Goal: Transaction & Acquisition: Purchase product/service

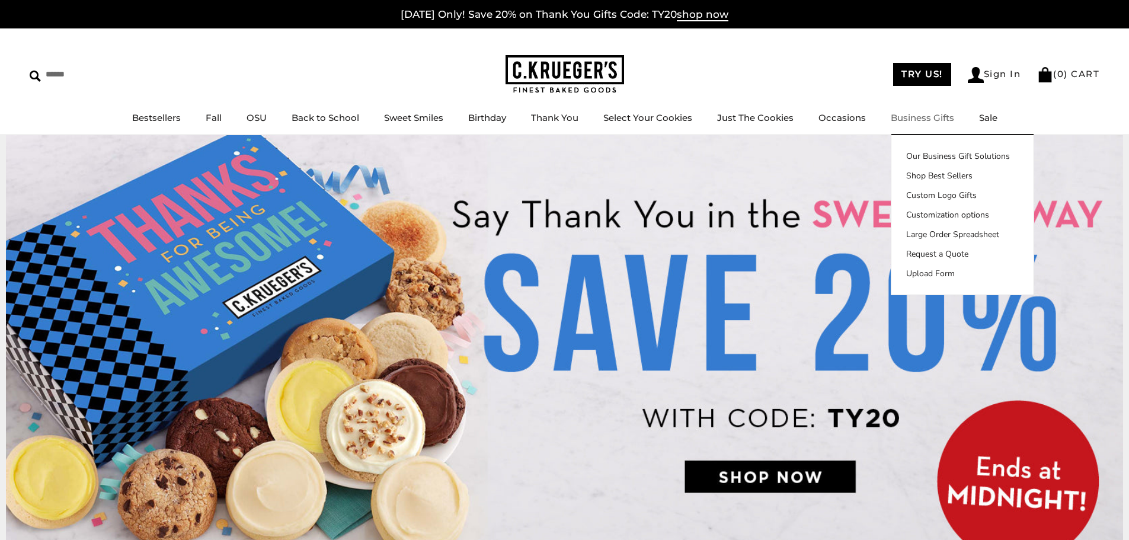
click at [924, 119] on link "Business Gifts" at bounding box center [922, 117] width 63 height 11
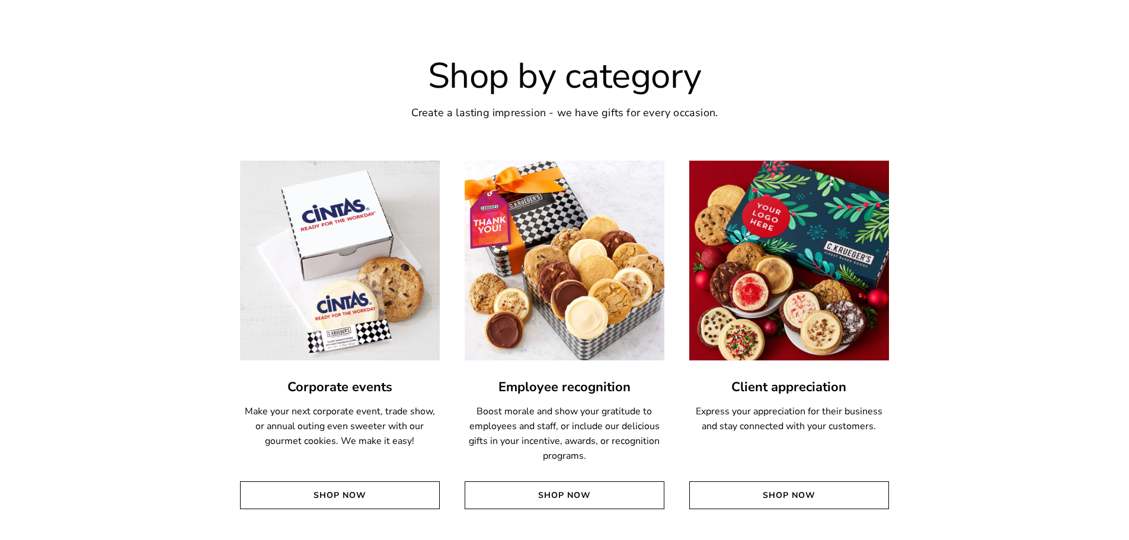
scroll to position [2608, 0]
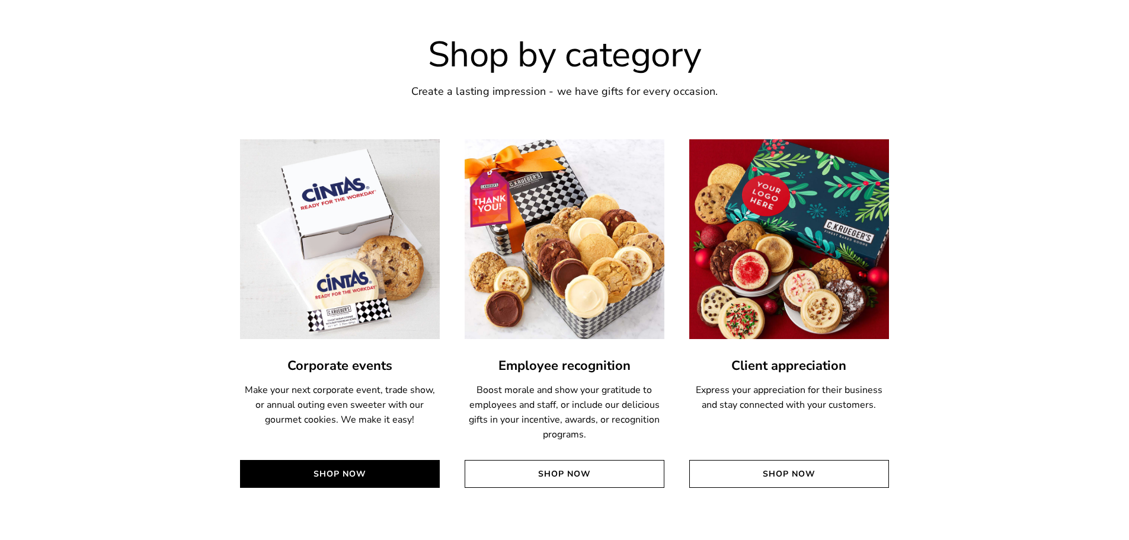
click at [329, 468] on link "Shop Now" at bounding box center [340, 474] width 200 height 28
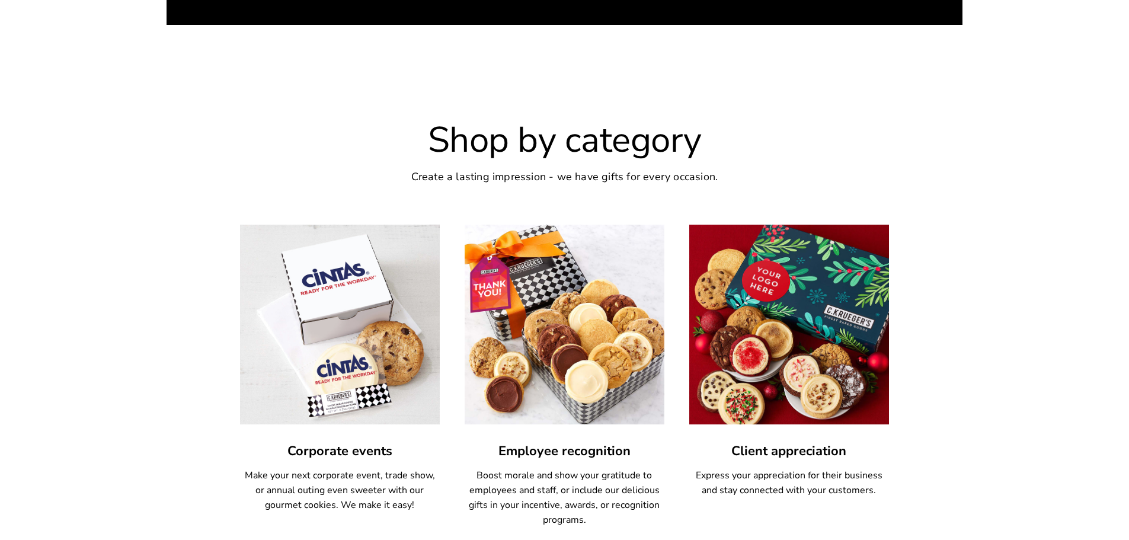
scroll to position [2548, 0]
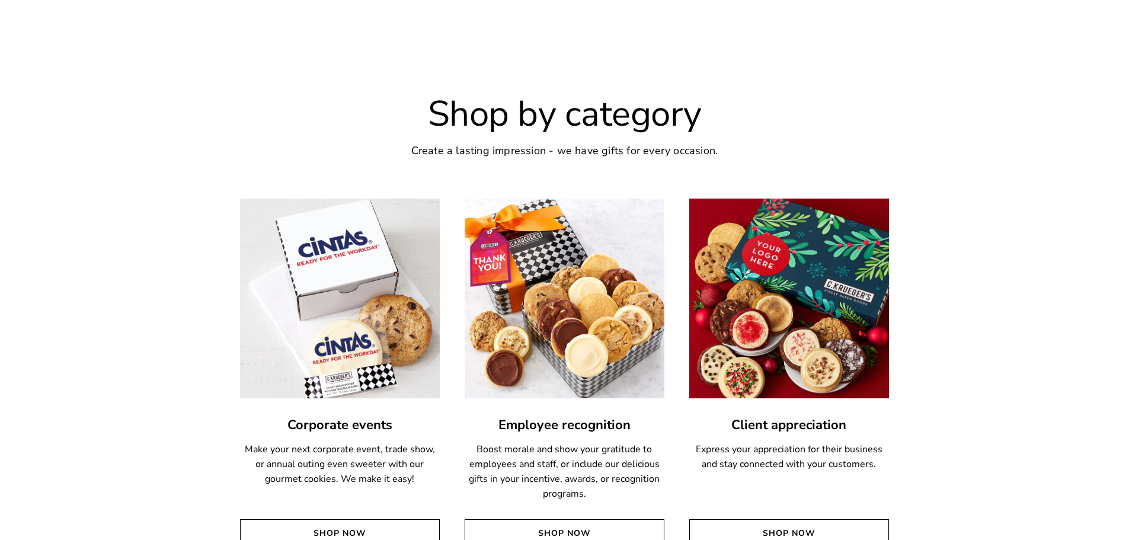
click at [347, 279] on img at bounding box center [340, 298] width 220 height 220
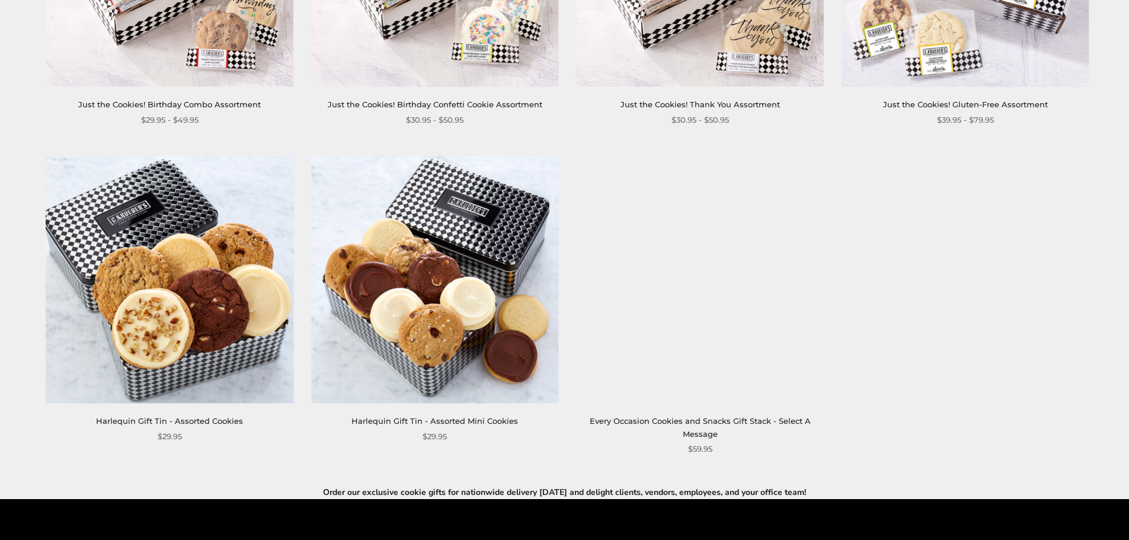
scroll to position [1185, 0]
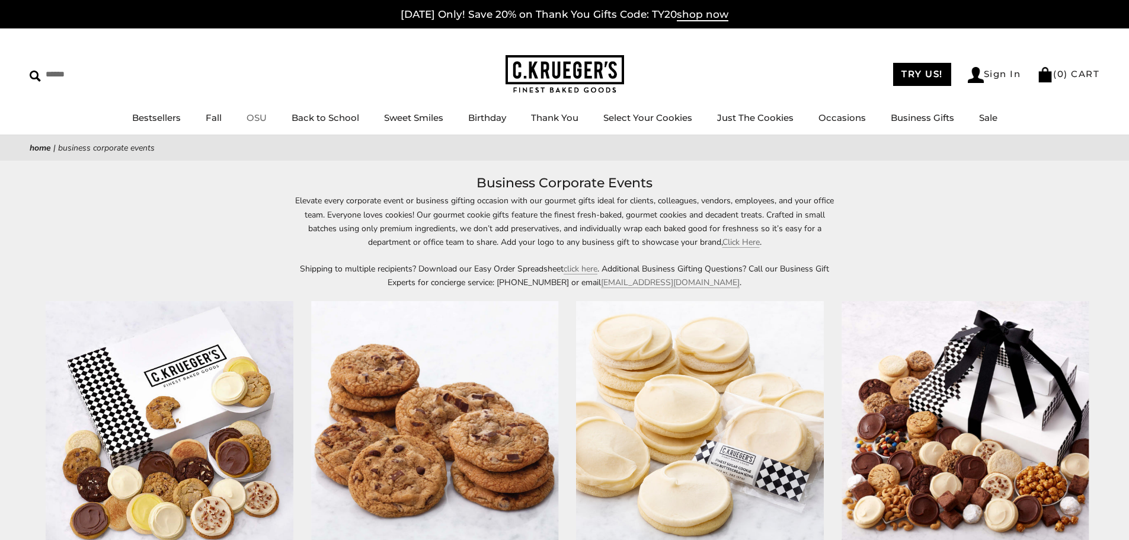
click at [266, 120] on link "OSU" at bounding box center [257, 117] width 20 height 11
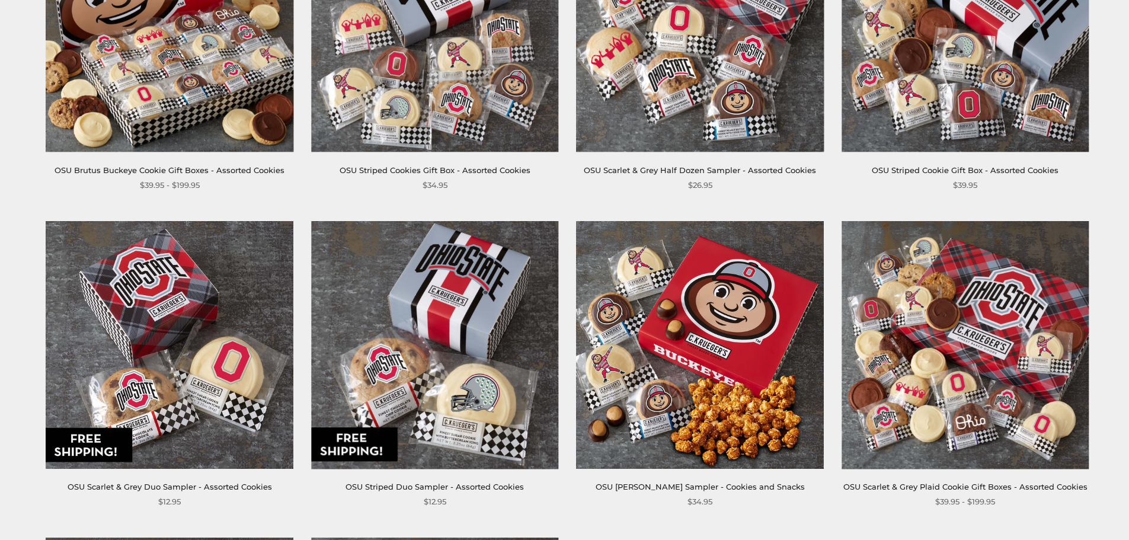
scroll to position [59, 0]
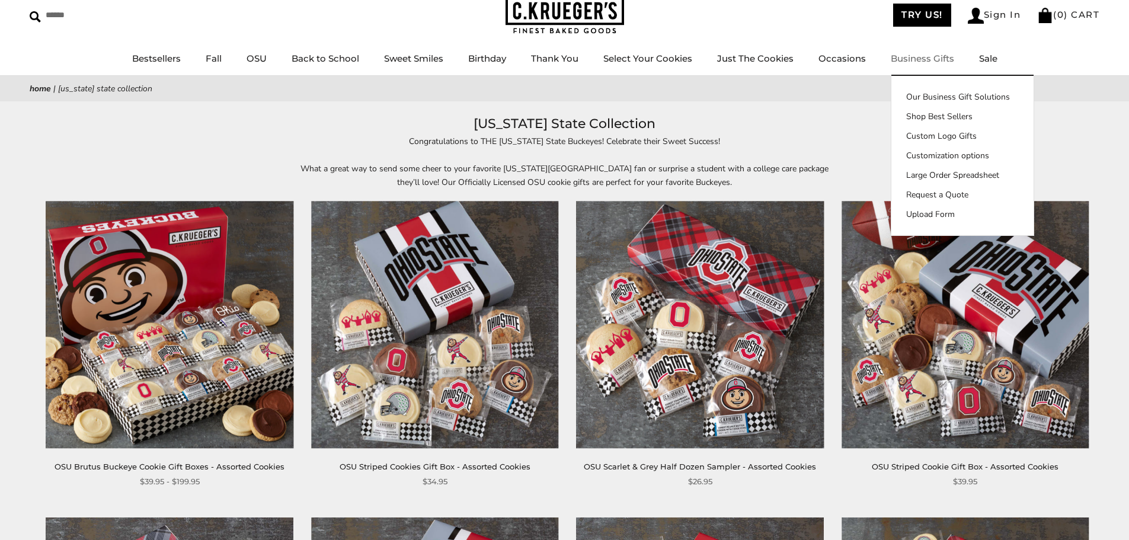
click at [916, 60] on link "Business Gifts" at bounding box center [922, 58] width 63 height 11
